Goal: Information Seeking & Learning: Learn about a topic

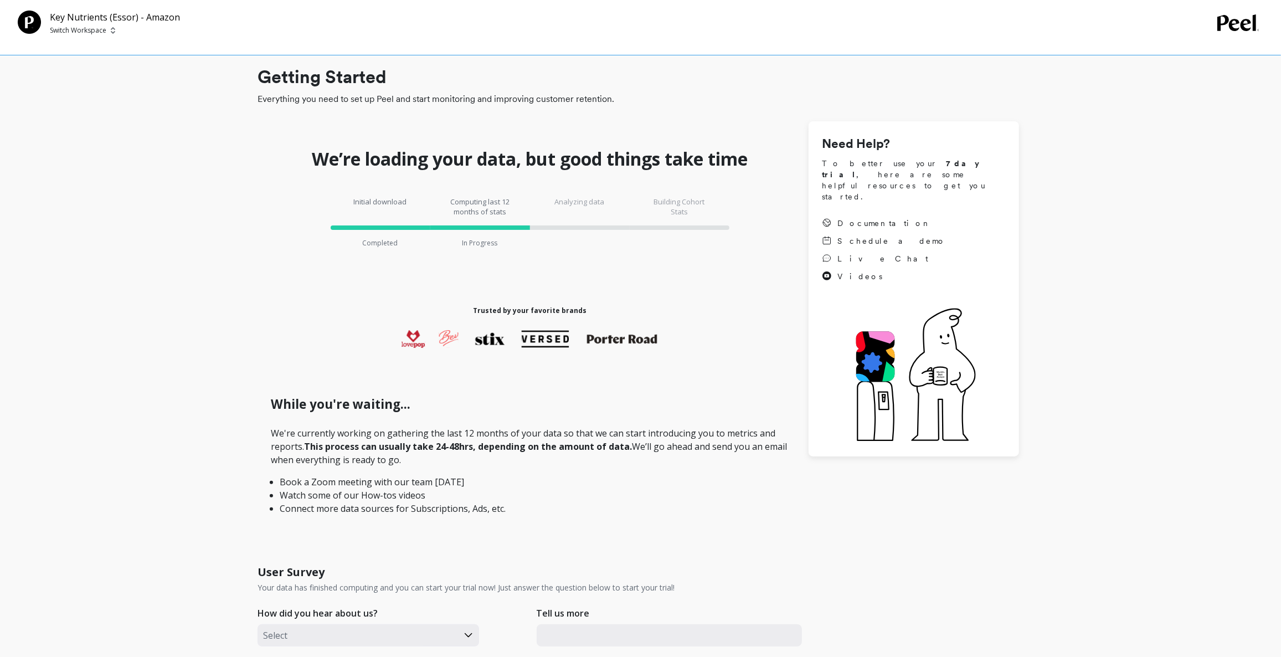
click at [83, 32] on p "Switch Workspace" at bounding box center [78, 30] width 56 height 9
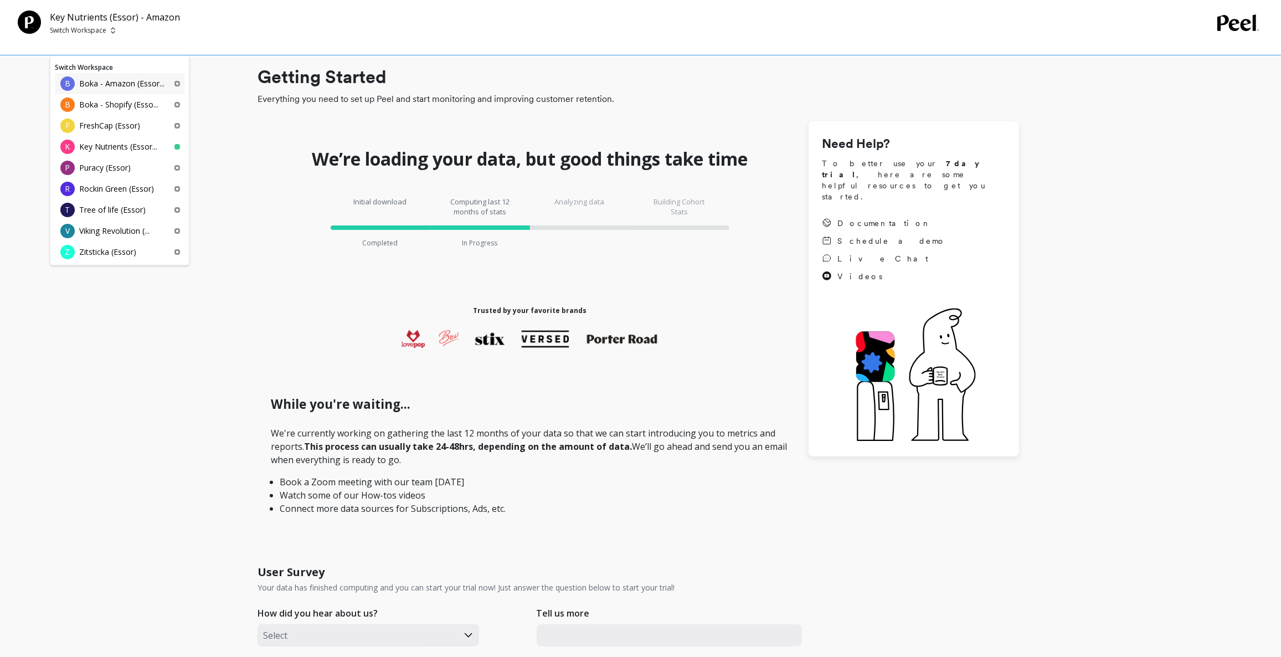
click at [134, 85] on p "Boka - Amazon (Essor..." at bounding box center [121, 83] width 85 height 11
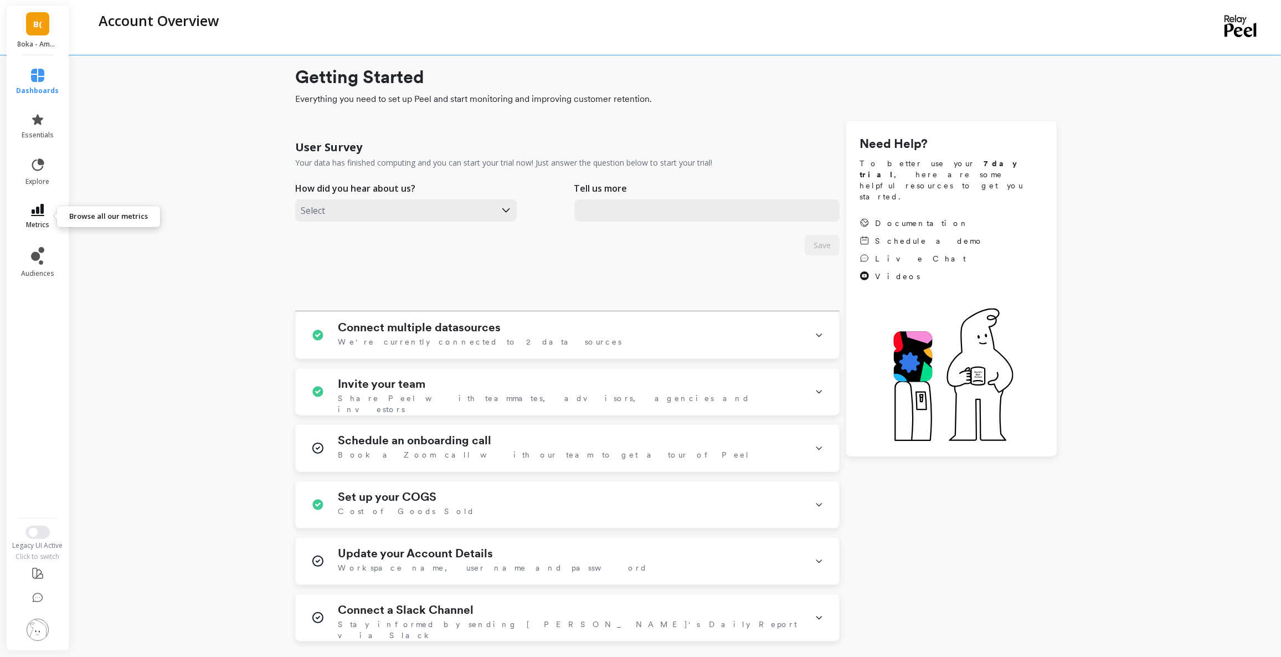
click at [40, 204] on icon at bounding box center [37, 210] width 13 height 12
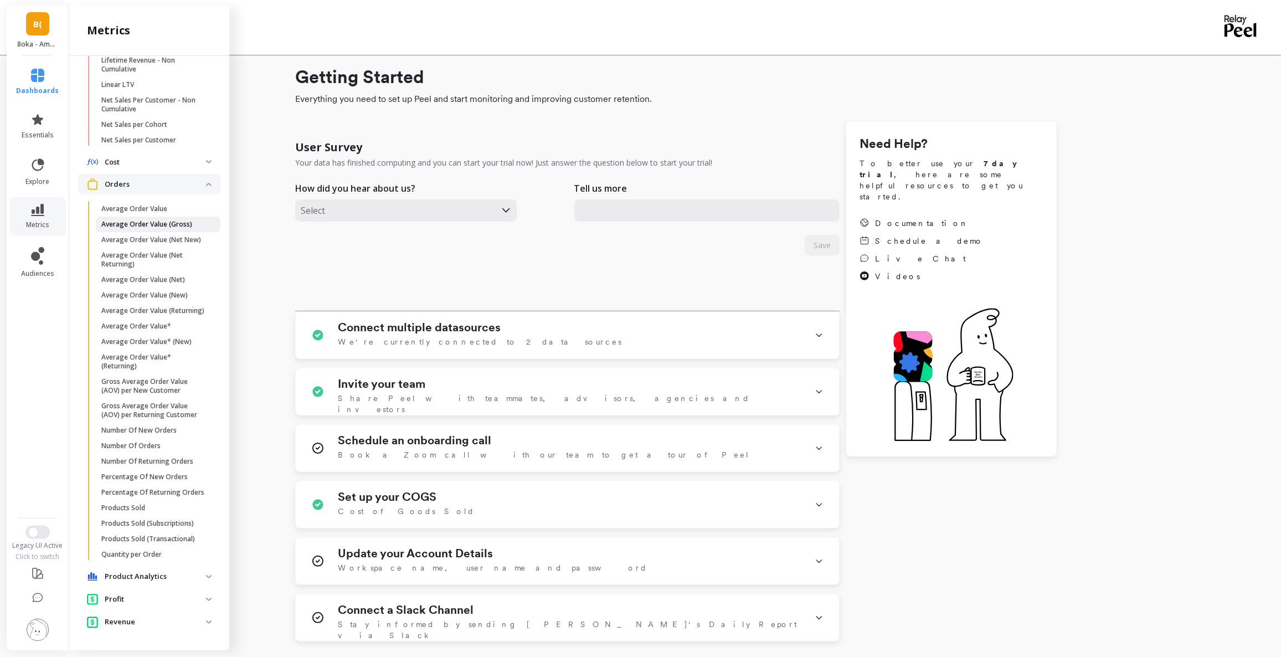
scroll to position [526, 0]
click at [168, 428] on p "Number Of New Orders" at bounding box center [138, 430] width 75 height 9
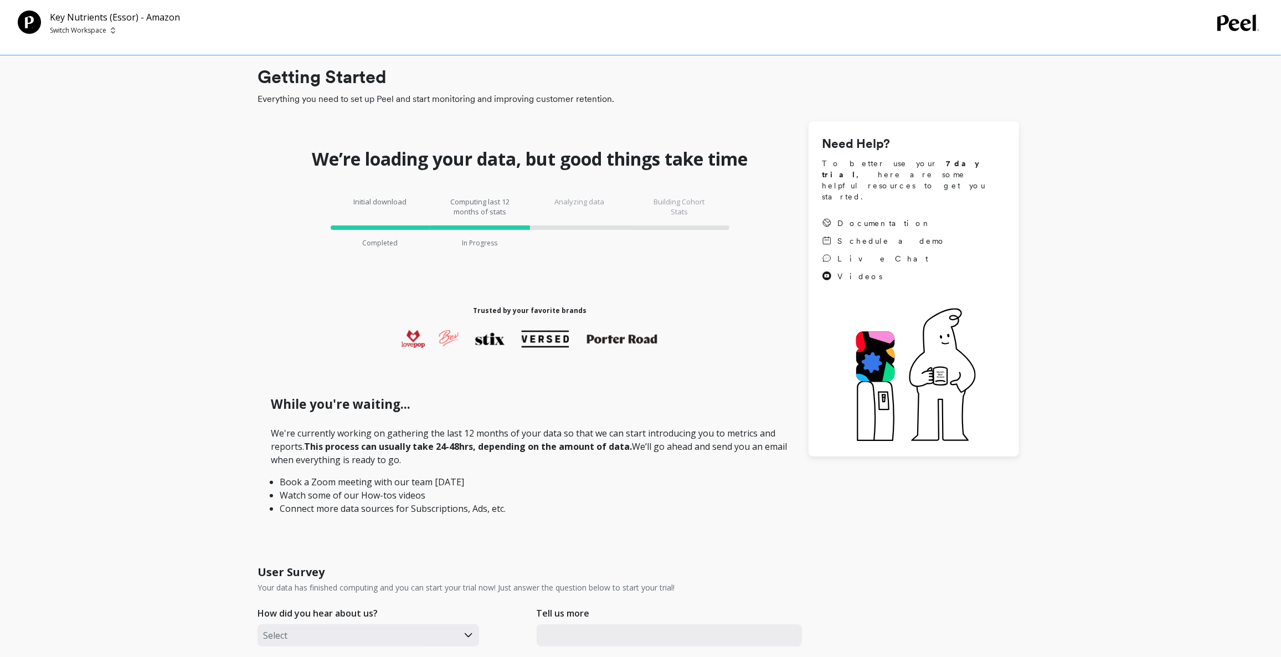
click at [68, 30] on p "Switch Workspace" at bounding box center [78, 30] width 56 height 9
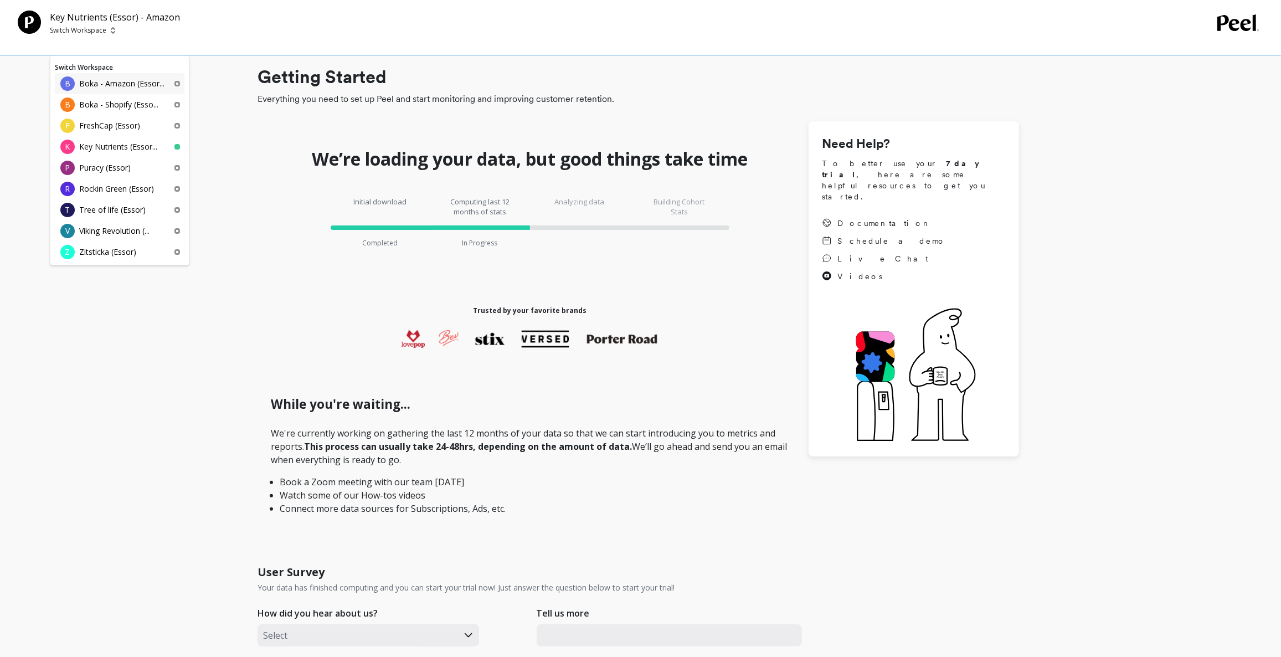
click at [107, 79] on p "Boka - Amazon (Essor..." at bounding box center [121, 83] width 85 height 11
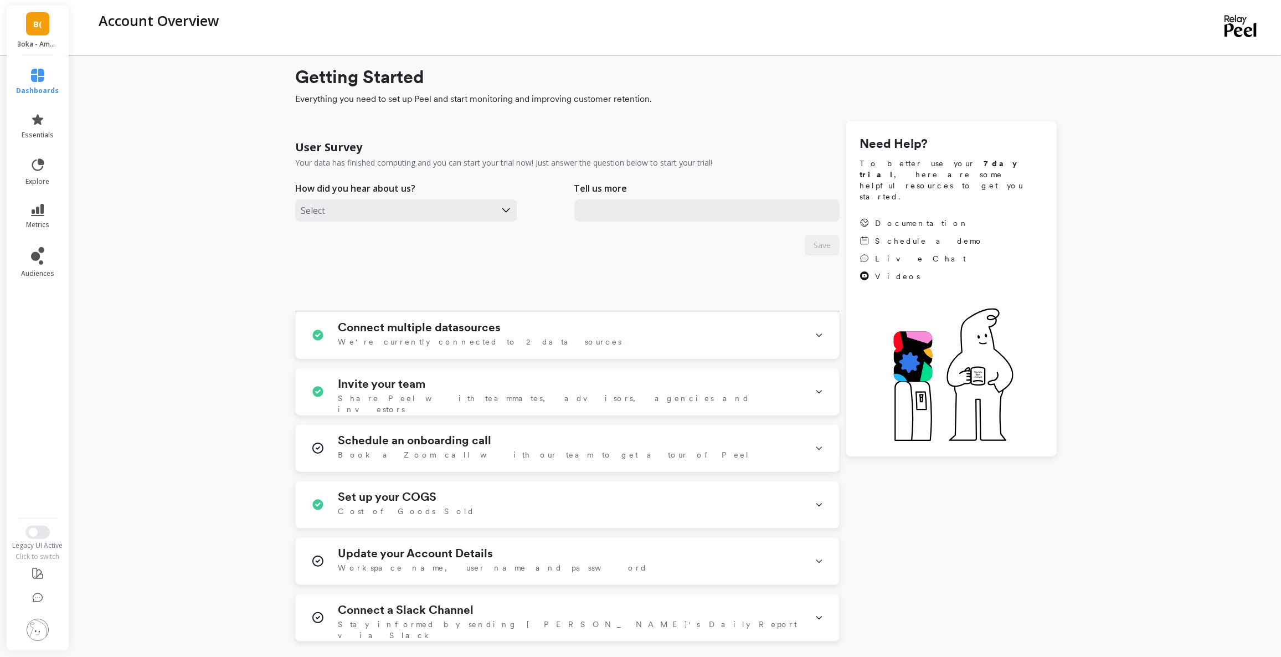
click at [35, 202] on li "metrics" at bounding box center [38, 216] width 56 height 39
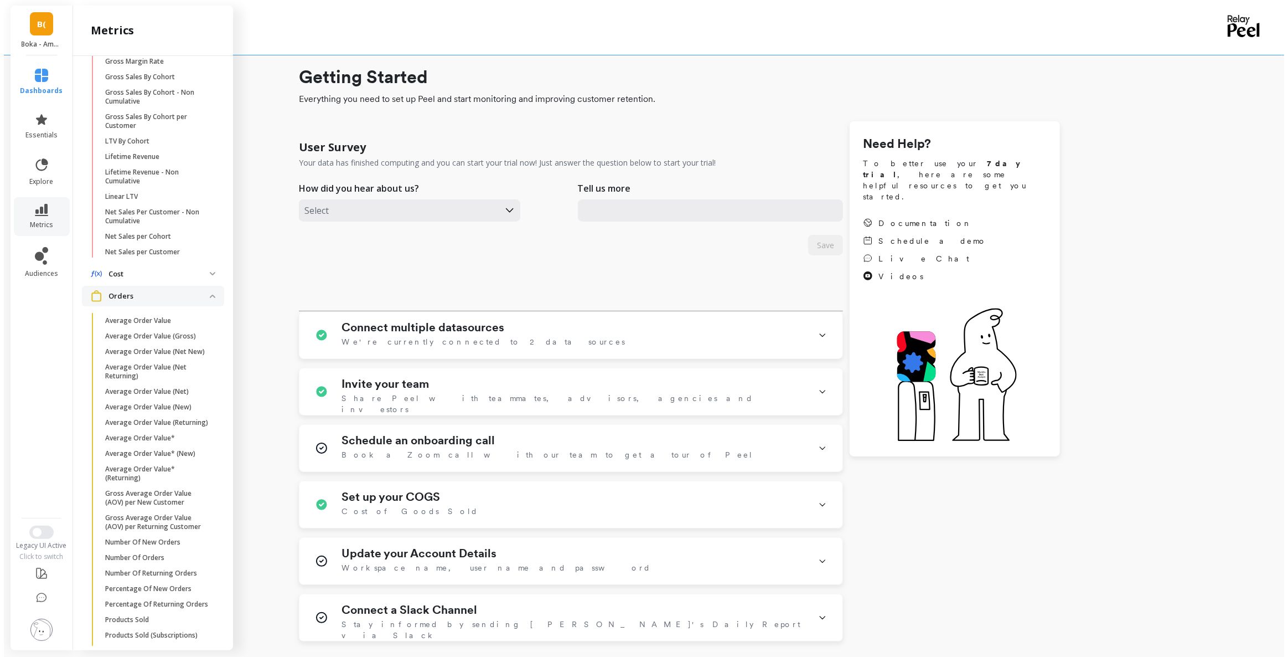
scroll to position [274, 0]
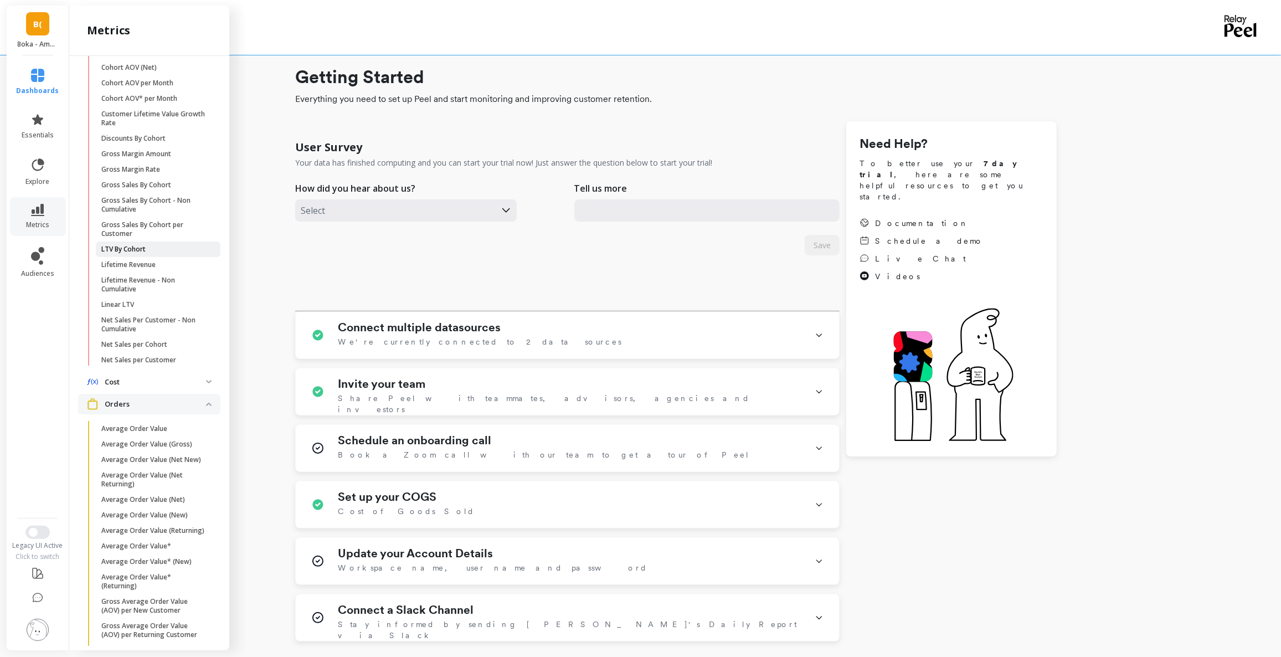
click at [154, 254] on span "LTV By Cohort" at bounding box center [154, 249] width 106 height 9
